Goal: Transaction & Acquisition: Purchase product/service

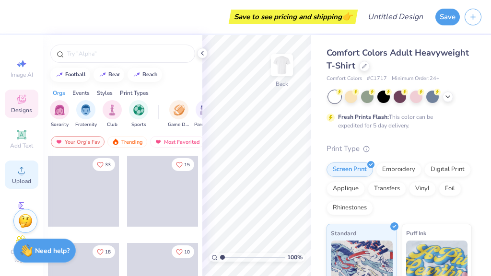
click at [23, 179] on span "Upload" at bounding box center [21, 181] width 19 height 8
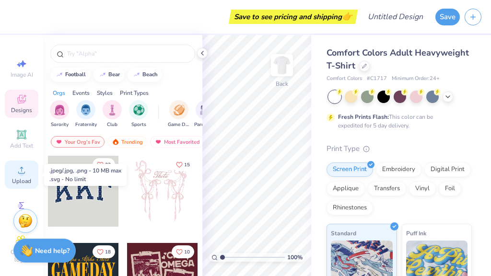
click at [19, 167] on icon at bounding box center [22, 170] width 12 height 12
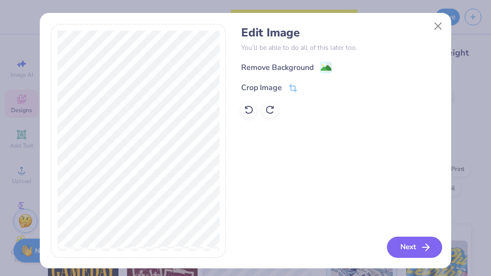
click at [414, 247] on button "Next" at bounding box center [414, 247] width 55 height 21
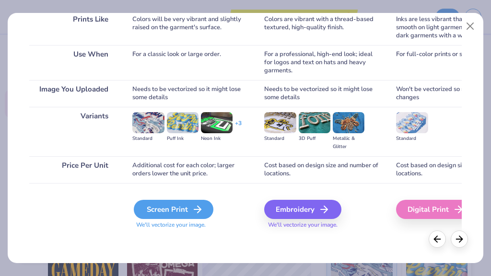
scroll to position [153, 0]
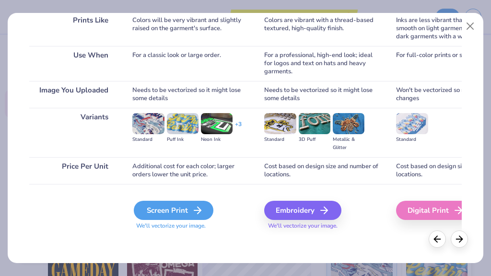
click at [182, 210] on div "Screen Print" at bounding box center [174, 210] width 80 height 19
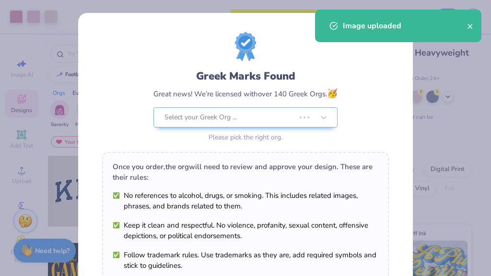
click at [203, 55] on div "Greek Marks Found Great news! We’re licensed with over 140 Greek Orgs. 🥳 Select…" at bounding box center [245, 88] width 287 height 112
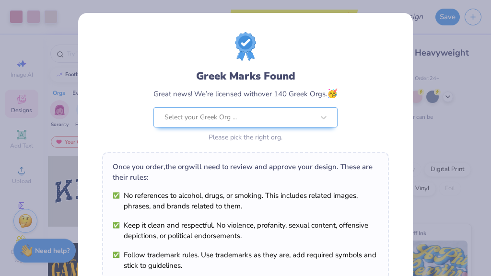
click at [449, 143] on div "Greek Marks Found Great news! We’re licensed with over 140 Greek Orgs. 🥳 Select…" at bounding box center [245, 138] width 491 height 276
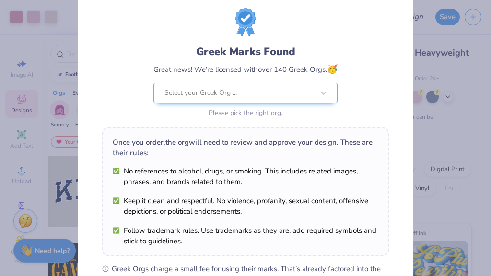
scroll to position [23, 0]
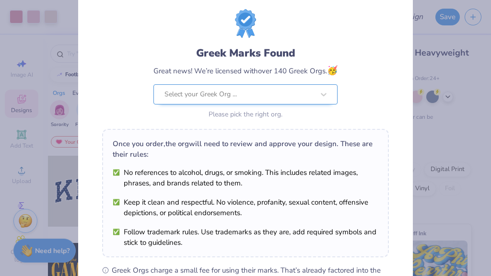
click at [270, 95] on div at bounding box center [239, 94] width 150 height 12
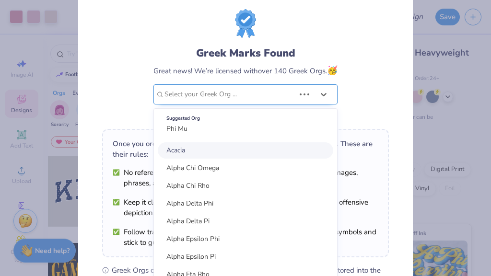
scroll to position [0, 0]
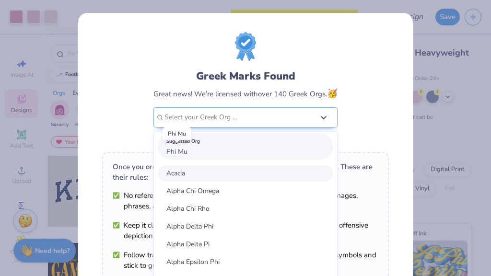
click at [184, 149] on span "Phi Mu" at bounding box center [176, 151] width 21 height 9
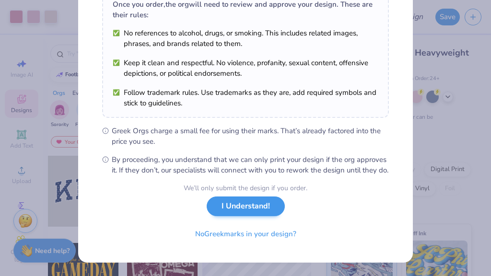
scroll to position [169, 0]
click at [245, 209] on button "I Understand!" at bounding box center [246, 207] width 78 height 20
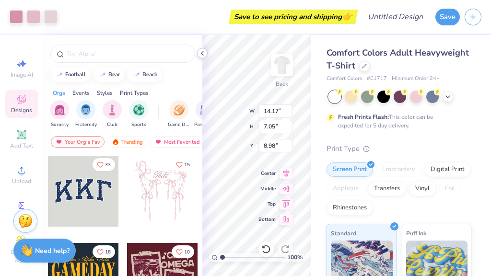
click at [203, 55] on polyline at bounding box center [202, 53] width 2 height 4
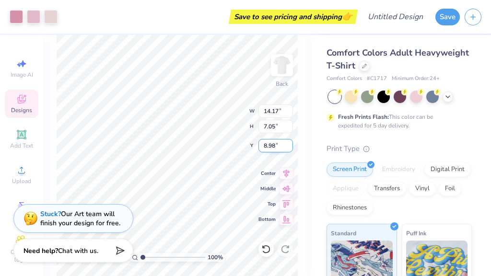
type input "12.31"
type input "6.12"
type input "3.00"
type input "11.52"
type input "5.73"
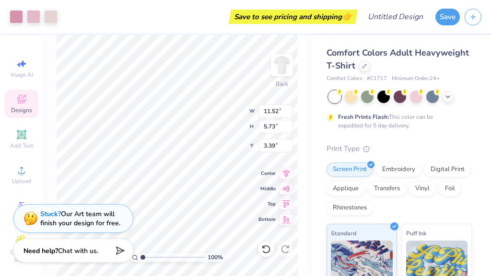
type input "3.00"
type input "10.75"
type input "5.35"
type input "3.00"
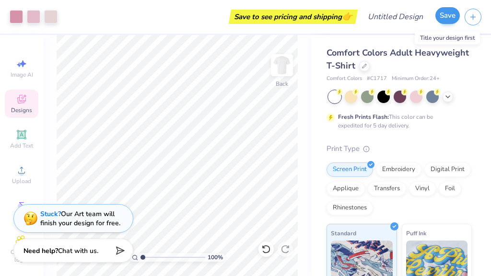
click at [451, 17] on button "Save" at bounding box center [447, 15] width 24 height 17
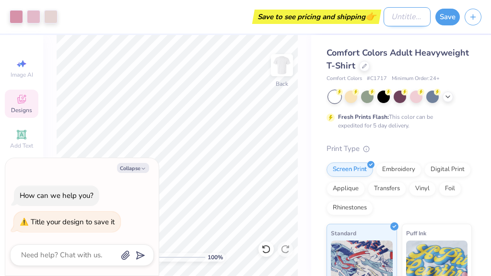
type textarea "x"
click at [399, 23] on input "Design Title" at bounding box center [407, 16] width 47 height 19
type input "B"
type textarea "x"
type input "Bi"
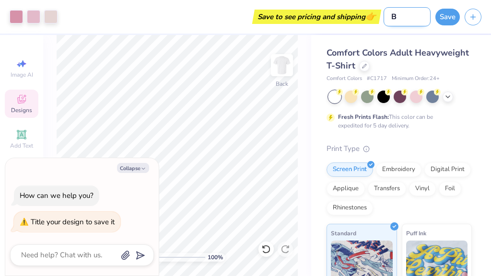
type textarea "x"
type input "Bid"
type textarea "x"
type input "Bid"
type textarea "x"
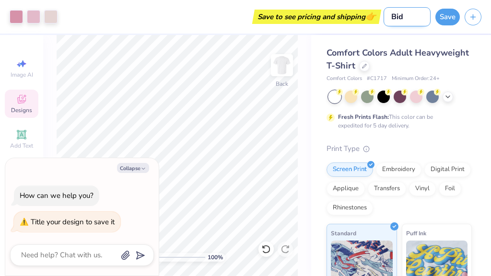
type input "Bid D"
type textarea "x"
type input "Bid Da"
type textarea "x"
type input "Bid Day"
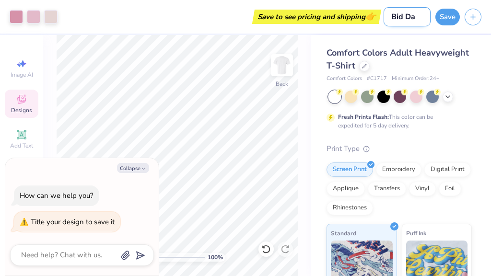
type textarea "x"
type input "Bid Day"
type textarea "x"
type input "Bid Day 2"
type textarea "x"
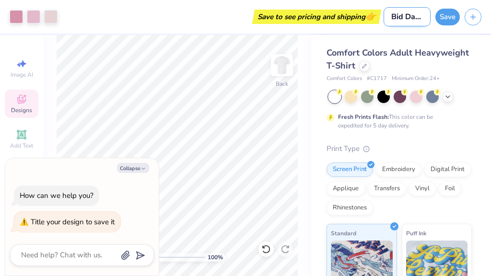
type input "Bid Day 20"
type textarea "x"
type input "Bid Day 202"
type textarea "x"
type input "Bid Day 2025"
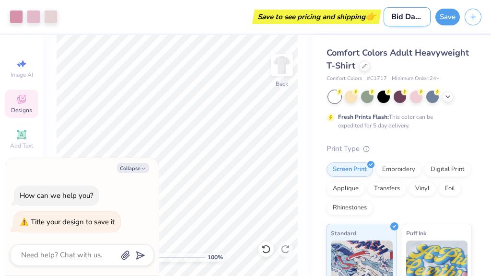
type textarea "x"
type input "Bid Day 2025"
click at [449, 11] on button "Save" at bounding box center [447, 15] width 24 height 17
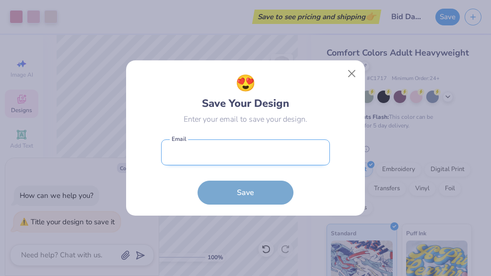
click at [199, 152] on input "email" at bounding box center [245, 153] width 169 height 26
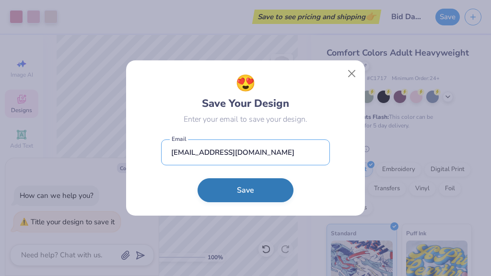
type input "[EMAIL_ADDRESS][DOMAIN_NAME]"
click at [248, 194] on button "Save" at bounding box center [246, 190] width 96 height 24
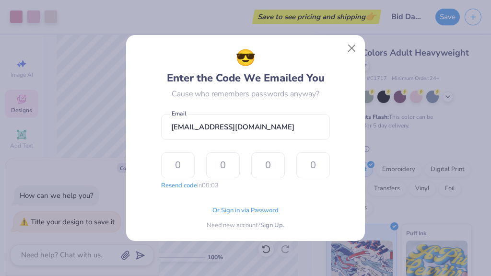
type input "7"
type input "4"
type input "6"
type input "7"
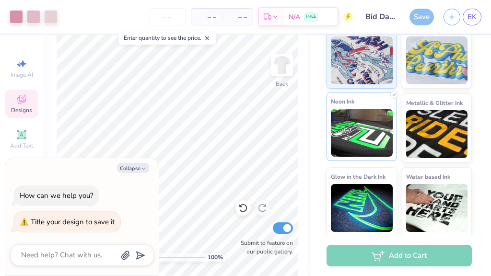
scroll to position [204, 0]
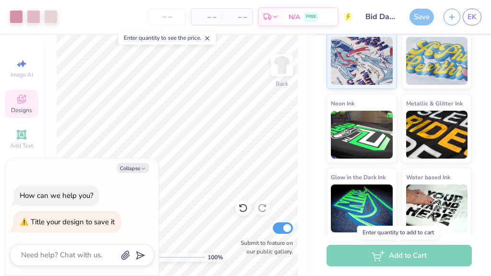
click at [389, 254] on div "Add to Cart" at bounding box center [399, 256] width 145 height 22
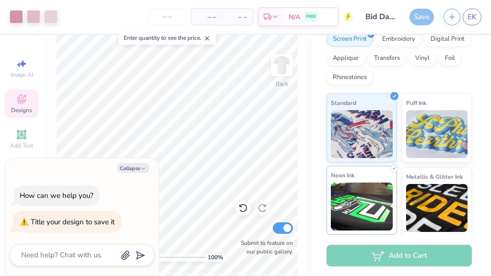
scroll to position [-7, 0]
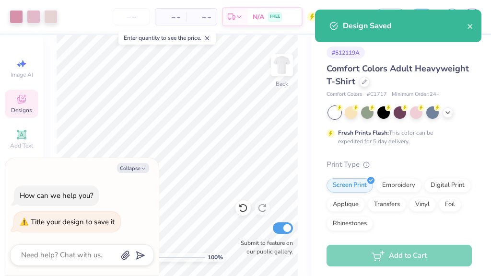
type textarea "x"
click at [130, 16] on input "number" at bounding box center [131, 16] width 37 height 17
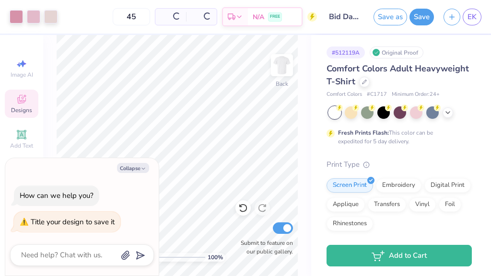
type input "4"
type input "50"
click at [52, 16] on div at bounding box center [50, 15] width 13 height 13
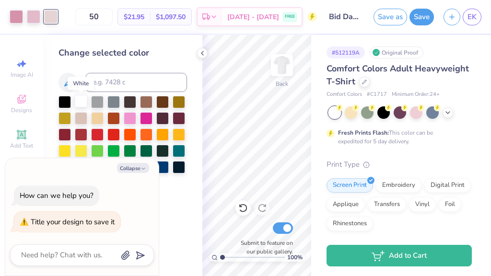
click at [83, 105] on div at bounding box center [81, 101] width 12 height 12
click at [204, 52] on icon at bounding box center [203, 53] width 8 height 8
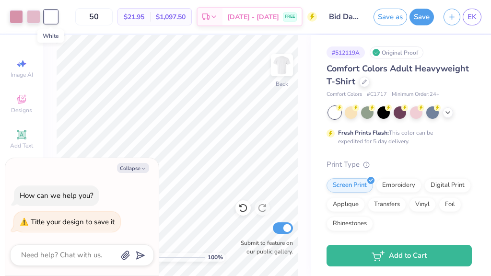
click at [49, 19] on div at bounding box center [50, 16] width 13 height 13
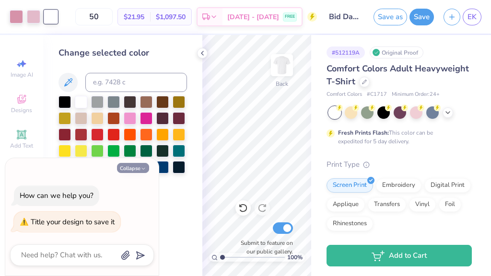
click at [145, 167] on icon "button" at bounding box center [144, 169] width 6 height 6
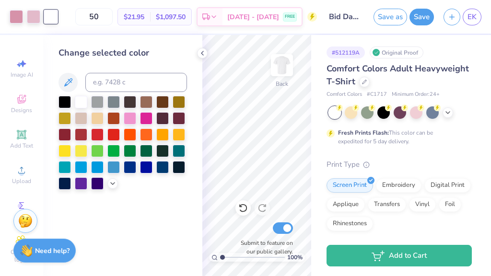
type textarea "x"
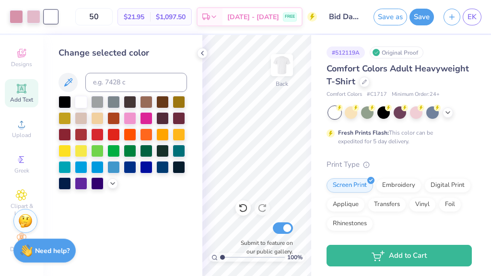
scroll to position [46, 0]
click at [199, 54] on icon at bounding box center [203, 53] width 8 height 8
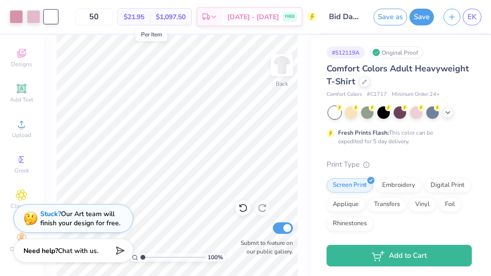
click at [144, 15] on span "$21.95" at bounding box center [134, 17] width 21 height 10
click at [51, 14] on div at bounding box center [50, 16] width 13 height 13
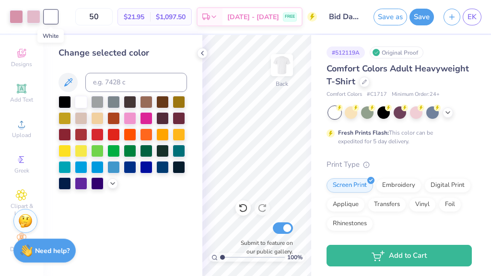
click at [51, 14] on div at bounding box center [50, 16] width 13 height 13
click at [69, 81] on icon at bounding box center [68, 83] width 12 height 12
click at [119, 82] on input at bounding box center [136, 82] width 102 height 19
click at [117, 184] on div at bounding box center [112, 182] width 11 height 11
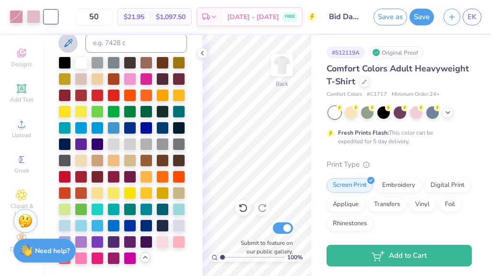
scroll to position [40, 0]
click at [146, 261] on icon at bounding box center [145, 258] width 8 height 8
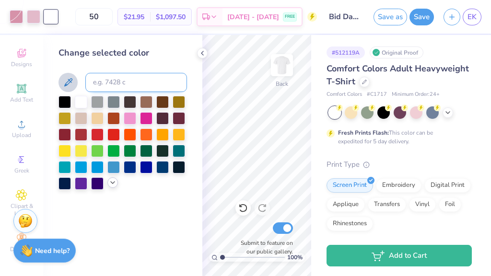
scroll to position [0, 0]
click at [13, 16] on div at bounding box center [16, 15] width 13 height 13
click at [53, 15] on div at bounding box center [50, 15] width 13 height 13
click at [203, 53] on icon at bounding box center [203, 53] width 8 height 8
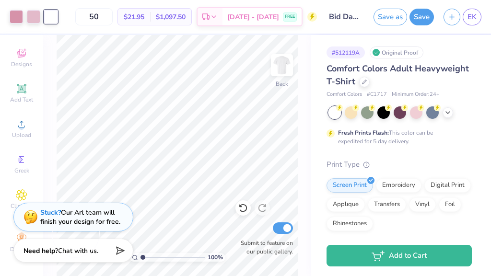
click at [77, 219] on div "Stuck? Our Art team will finish your design for free." at bounding box center [80, 217] width 80 height 18
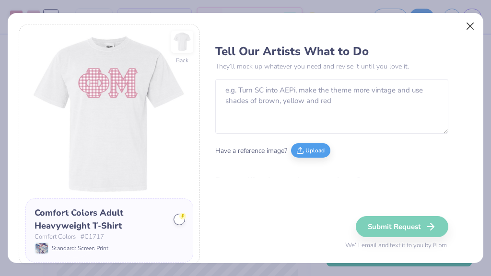
click at [468, 27] on button "Close" at bounding box center [470, 26] width 18 height 18
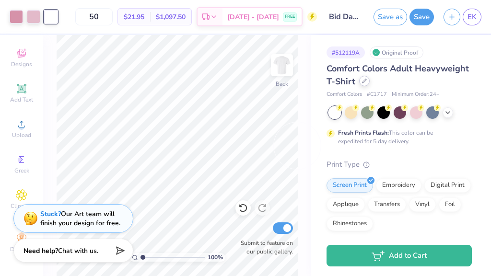
click at [364, 84] on div at bounding box center [364, 81] width 11 height 11
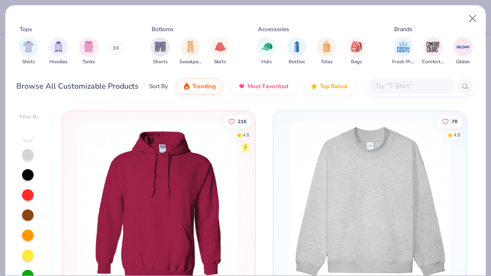
click at [26, 132] on div at bounding box center [28, 135] width 12 height 12
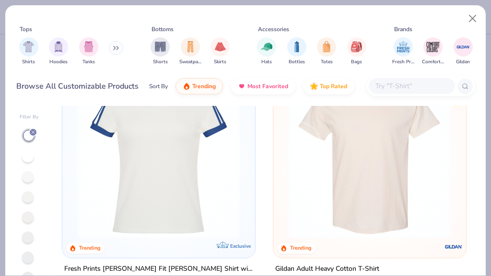
scroll to position [600, 0]
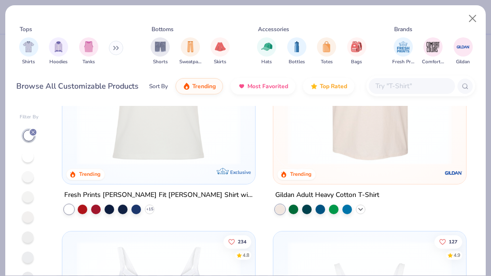
click at [361, 207] on icon at bounding box center [361, 209] width 8 height 8
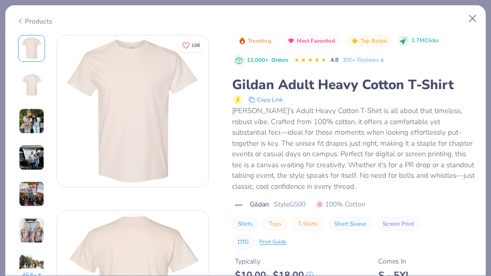
scroll to position [915, 0]
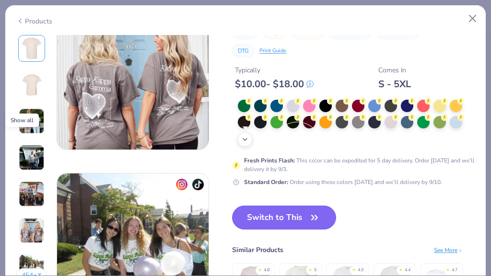
click at [246, 139] on icon at bounding box center [245, 140] width 8 height 8
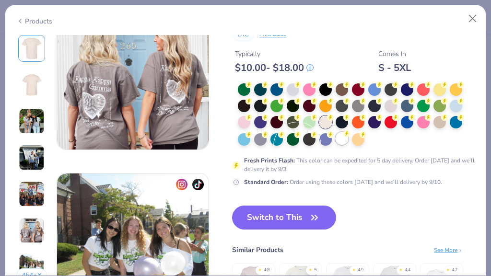
click at [343, 140] on div at bounding box center [342, 138] width 12 height 12
click at [284, 214] on button "Switch to This" at bounding box center [284, 218] width 104 height 24
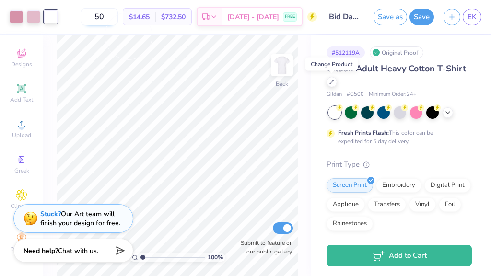
click at [118, 15] on input "50" at bounding box center [99, 16] width 37 height 17
type input "5"
type input "6"
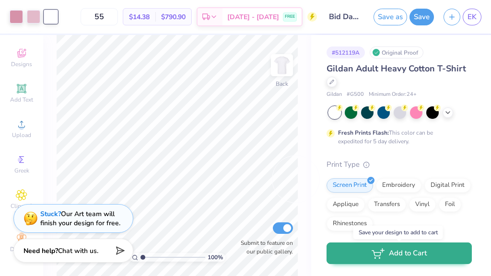
type input "55"
click at [408, 255] on button "Add to Cart" at bounding box center [399, 254] width 145 height 22
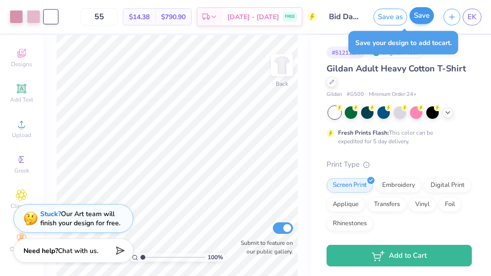
click at [422, 16] on button "Save" at bounding box center [422, 15] width 24 height 17
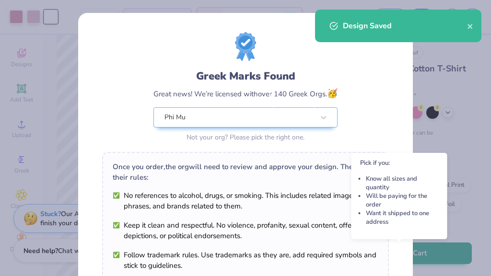
click at [398, 253] on body "Art colors 55 $14.38 Per Item $790.90 Total Est. Delivery [DATE] - [DATE] FREE …" at bounding box center [245, 138] width 491 height 276
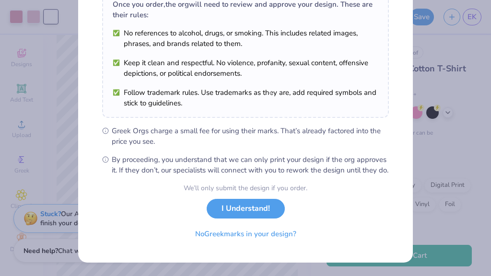
scroll to position [169, 0]
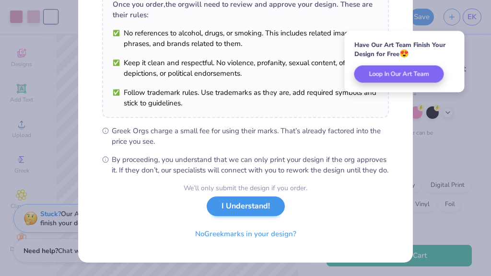
click at [251, 209] on button "I Understand!" at bounding box center [246, 207] width 78 height 20
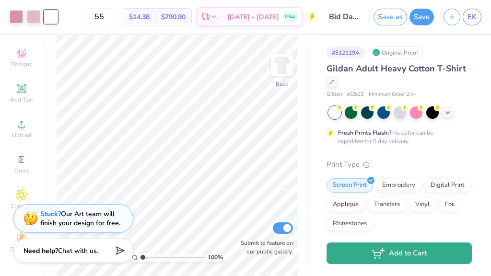
click at [401, 255] on button "Add to Cart" at bounding box center [399, 254] width 145 height 22
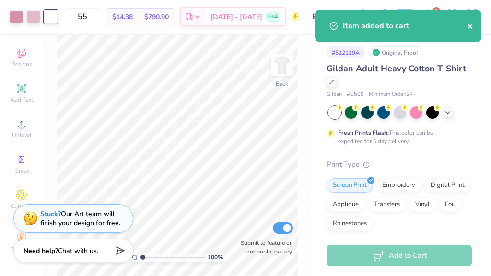
click at [469, 25] on icon "close" at bounding box center [470, 26] width 5 height 5
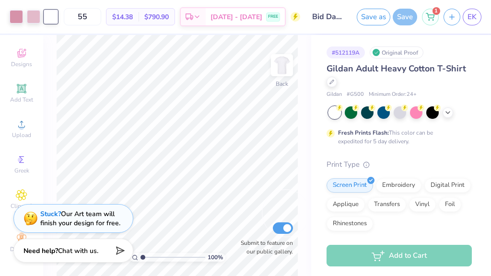
click at [434, 13] on div "1" at bounding box center [430, 17] width 17 height 17
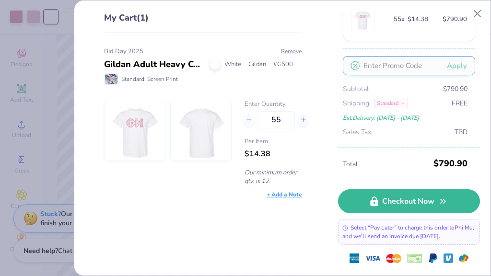
scroll to position [80, 0]
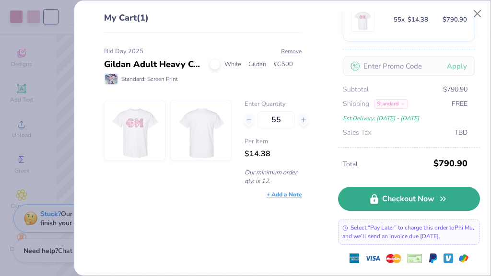
click at [411, 201] on link "Checkout Now" at bounding box center [409, 199] width 142 height 24
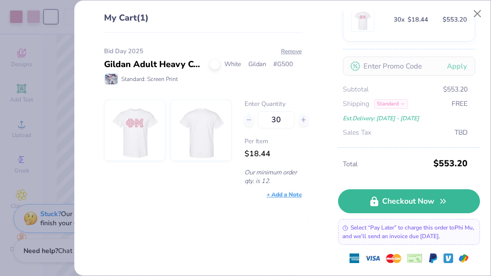
type input "30"
